Goal: Task Accomplishment & Management: Manage account settings

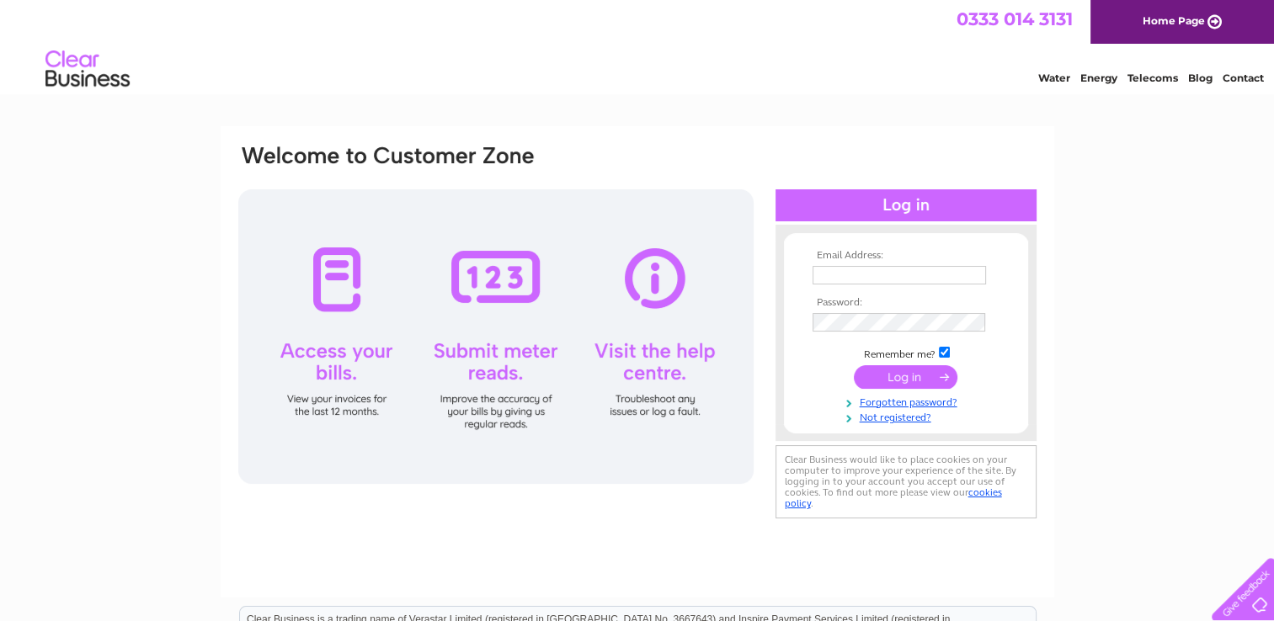
click at [892, 287] on td at bounding box center [905, 275] width 195 height 27
click at [896, 278] on input "text" at bounding box center [899, 276] width 175 height 20
type input "lucky@dandmplating.co.uk"
click at [854, 366] on input "submit" at bounding box center [906, 378] width 104 height 24
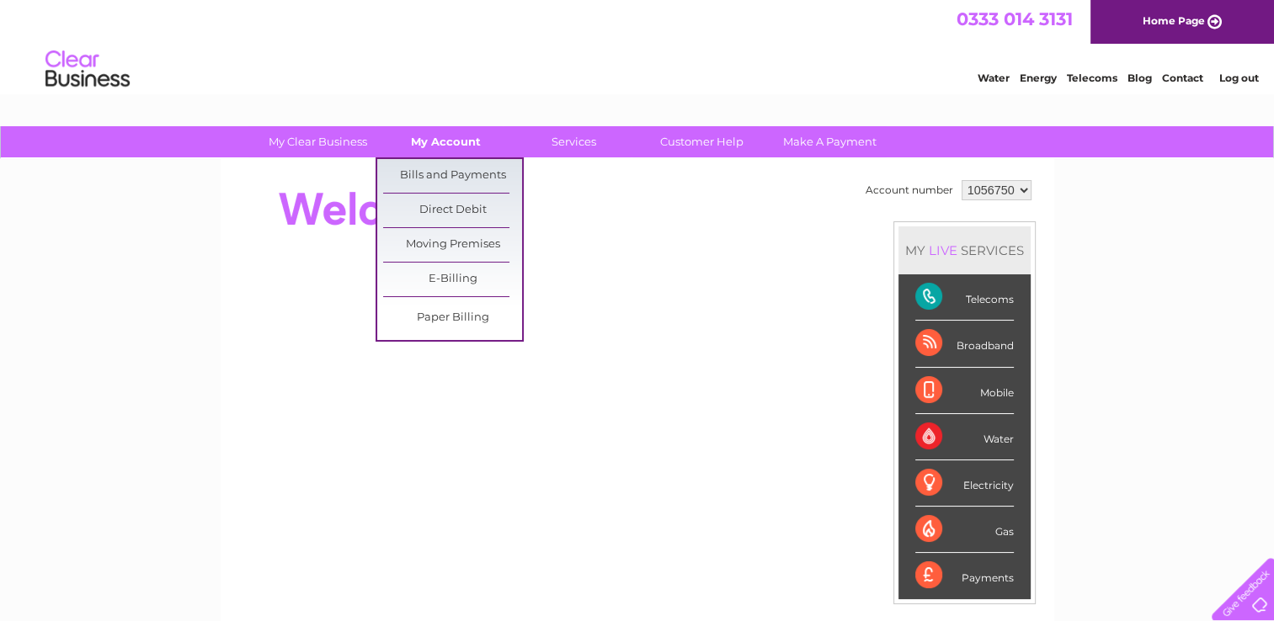
click at [486, 135] on link "My Account" at bounding box center [445, 141] width 139 height 31
click at [486, 157] on ul "Bills and Payments Direct Debit Moving Premises E-Billing Paper Billing" at bounding box center [449, 249] width 148 height 184
click at [486, 167] on link "Bills and Payments" at bounding box center [452, 176] width 139 height 34
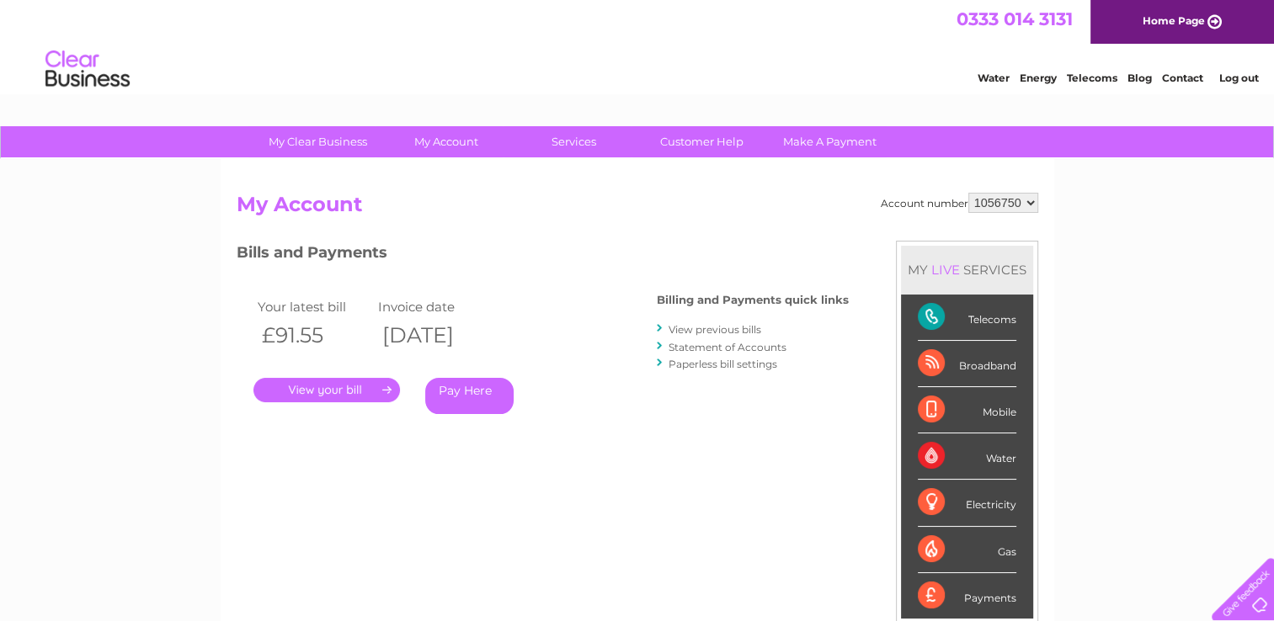
click at [369, 385] on link "." at bounding box center [326, 390] width 146 height 24
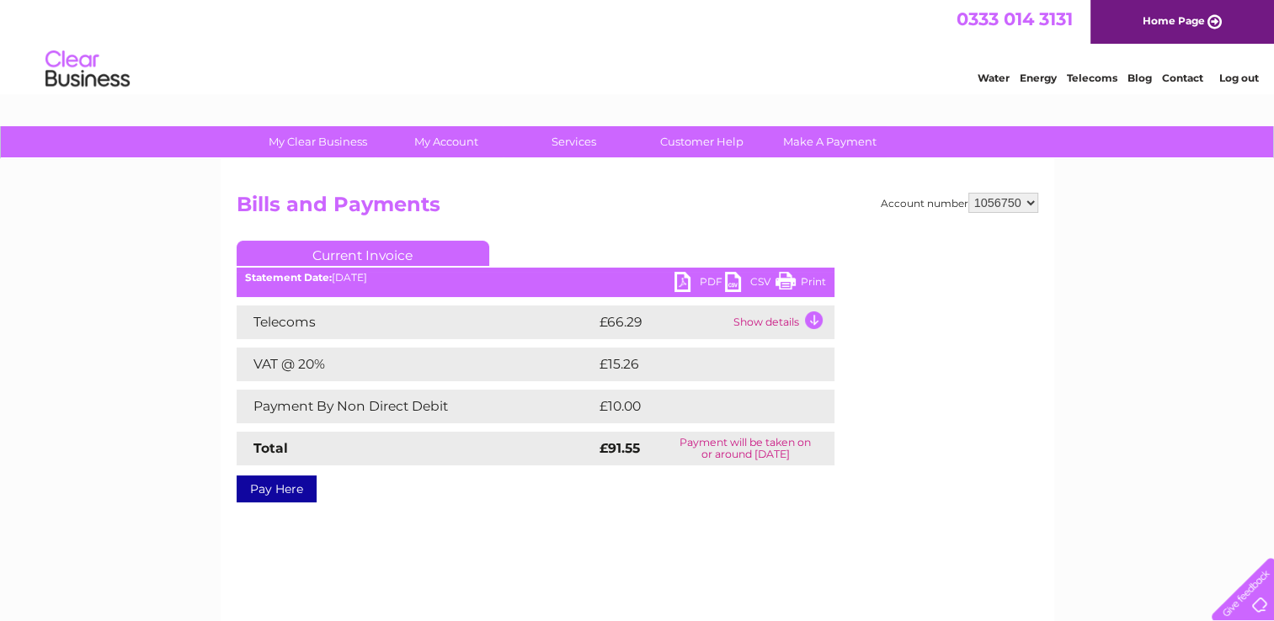
click at [700, 276] on link "PDF" at bounding box center [699, 284] width 51 height 24
